Goal: Task Accomplishment & Management: Use online tool/utility

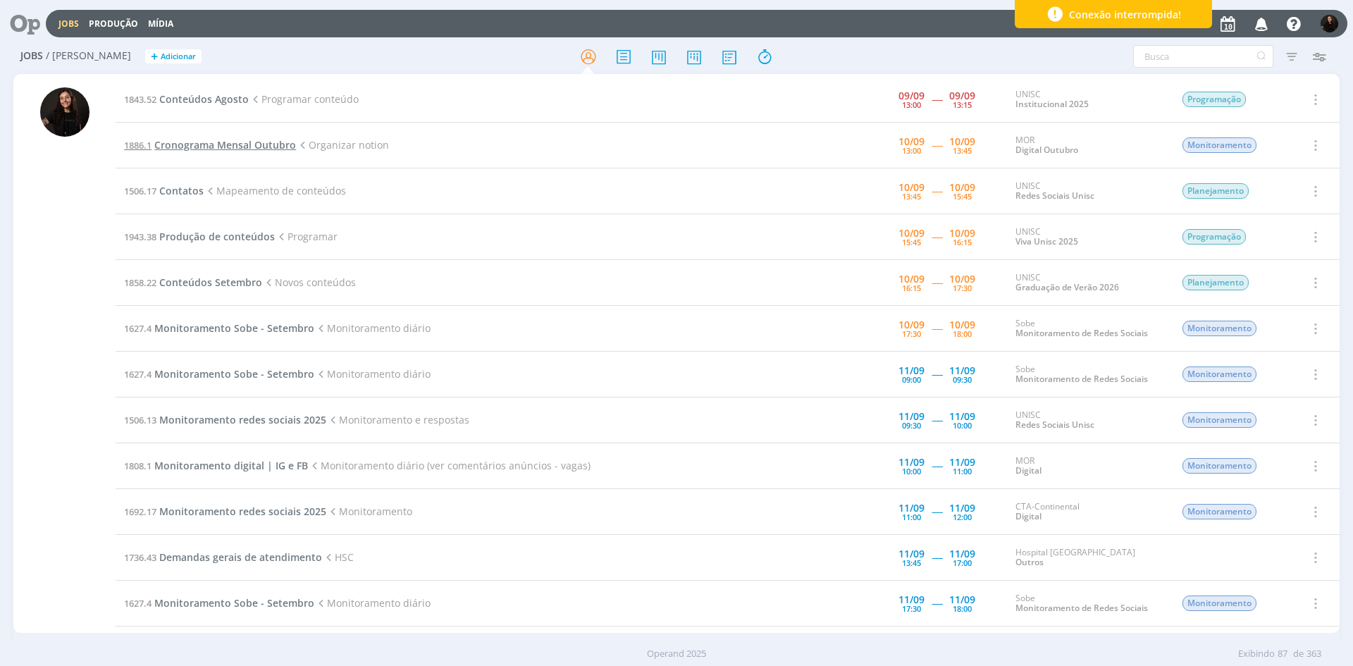
click at [247, 147] on span "Cronograma Mensal Outubro" at bounding box center [225, 144] width 142 height 13
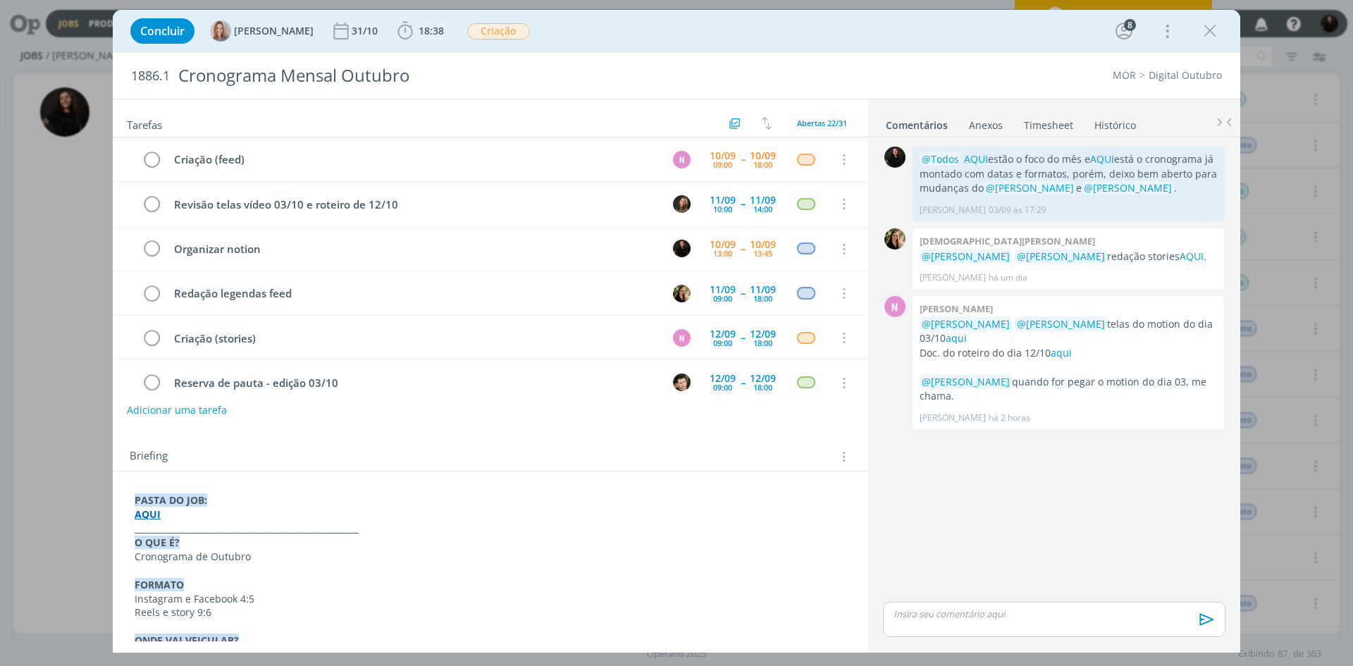
scroll to position [45, 0]
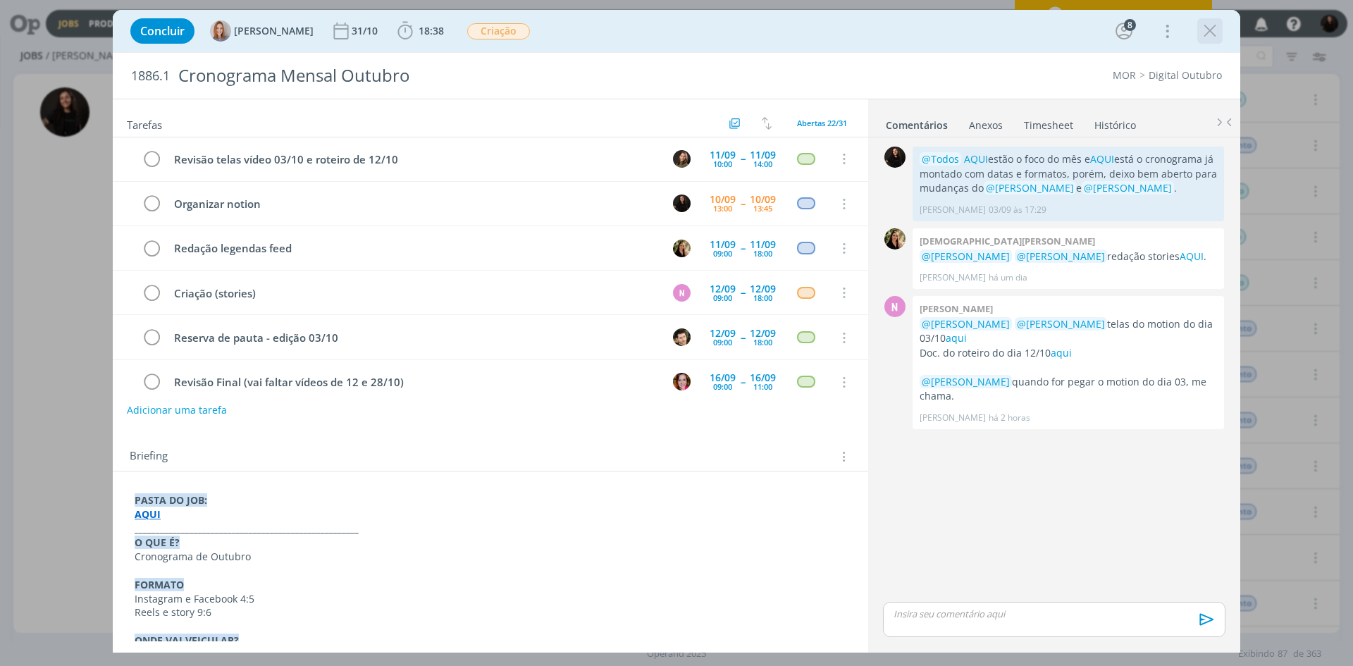
click at [1209, 35] on icon "dialog" at bounding box center [1209, 30] width 21 height 21
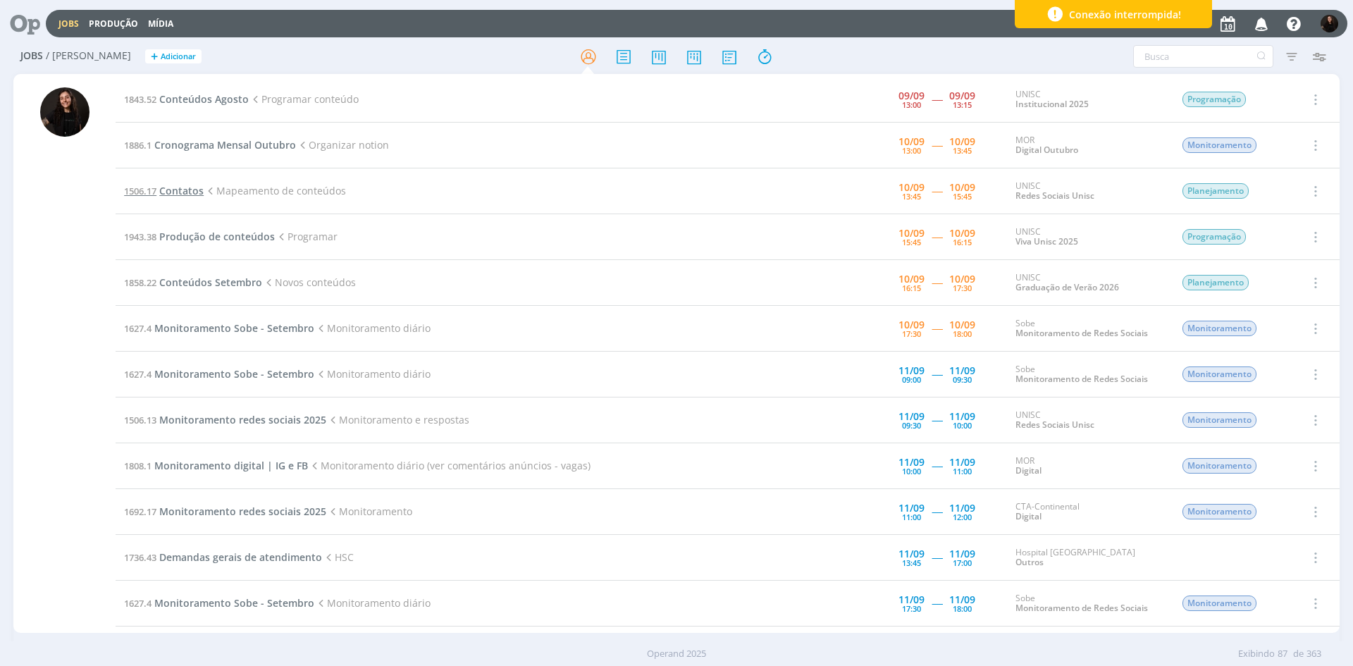
click at [193, 192] on span "Contatos" at bounding box center [181, 190] width 44 height 13
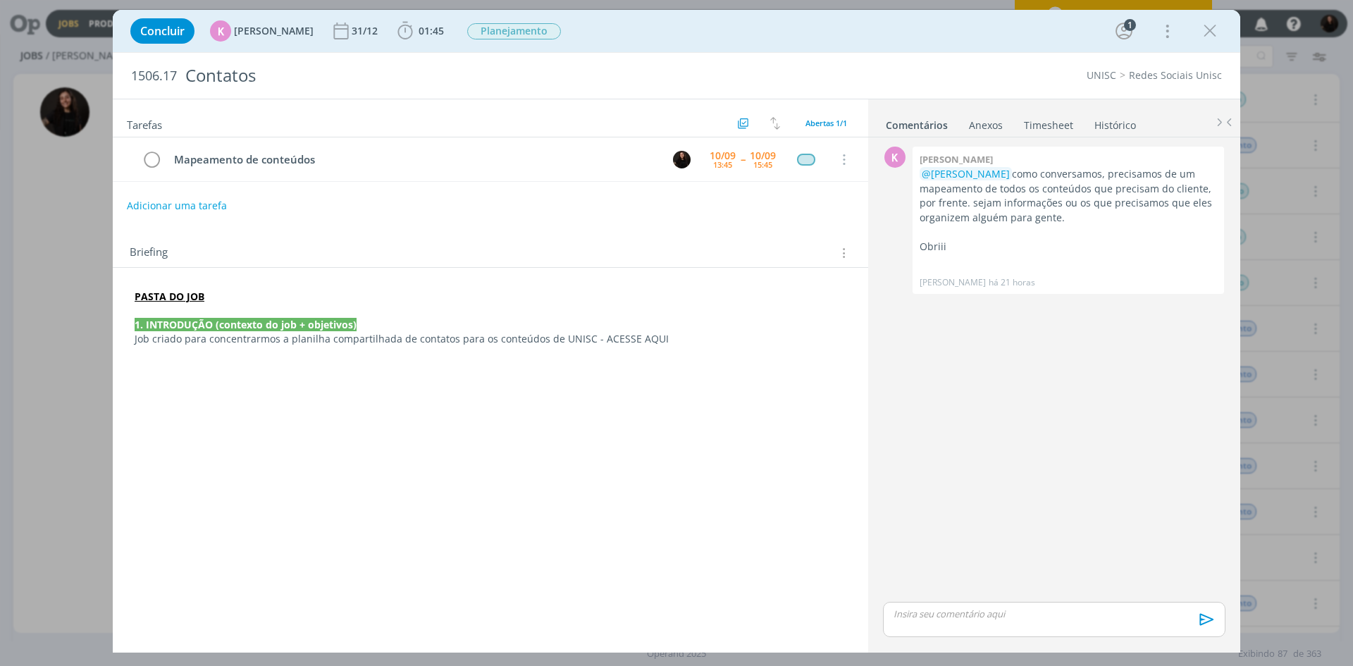
click at [672, 412] on div "Tarefas Usar Job de template Ordenar por: Prazo crescente Prazo decrescente Ord…" at bounding box center [490, 370] width 755 height 542
click at [395, 37] on icon "dialog" at bounding box center [405, 30] width 21 height 21
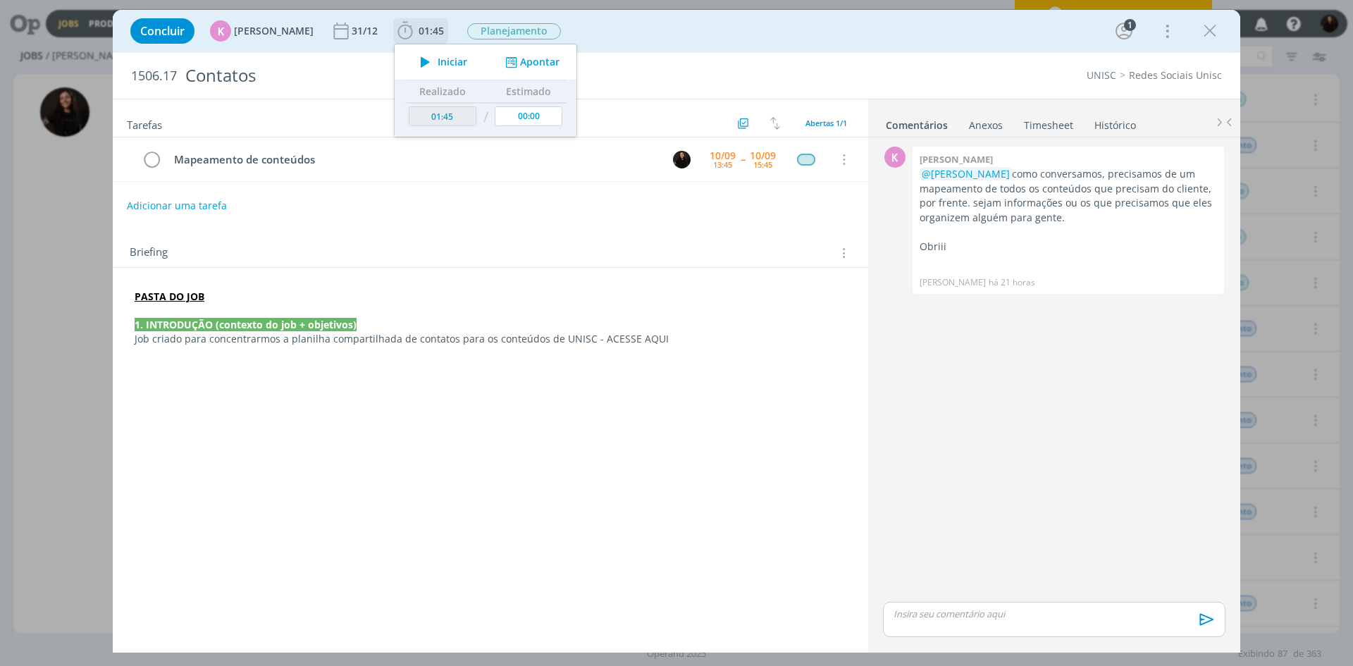
click at [421, 66] on icon "dialog" at bounding box center [425, 62] width 25 height 18
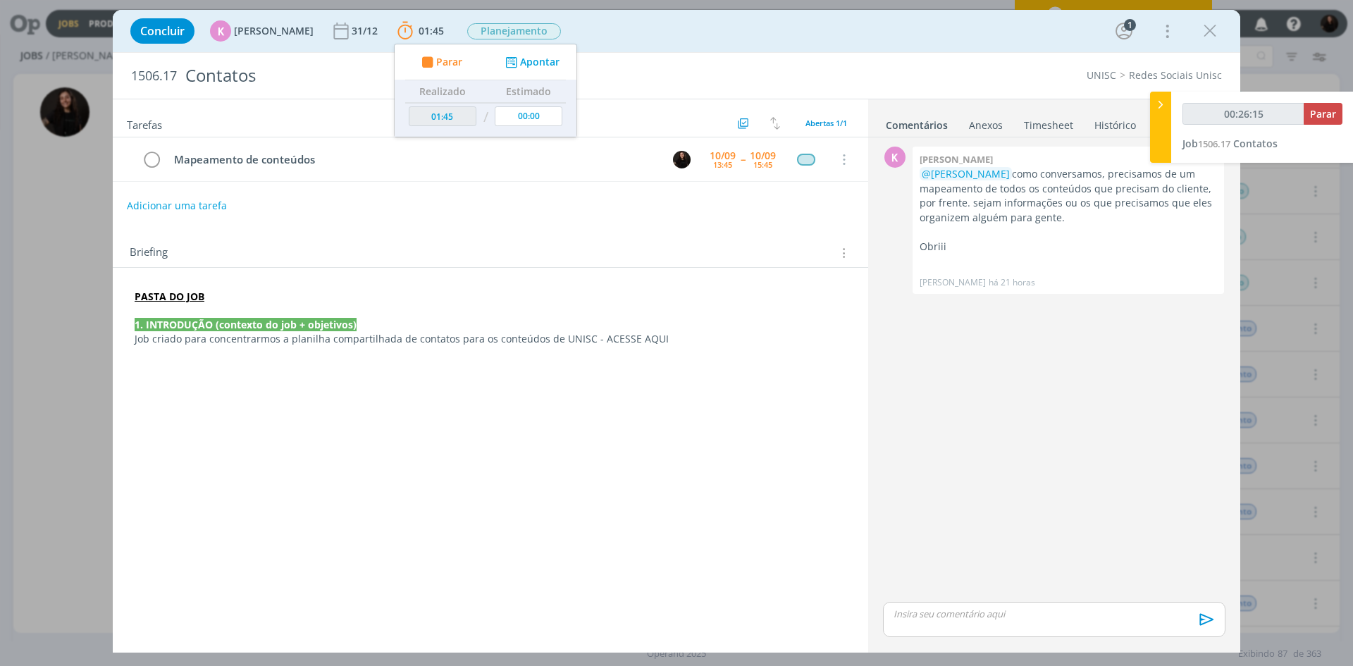
type input "00:27:56"
